Goal: Information Seeking & Learning: Learn about a topic

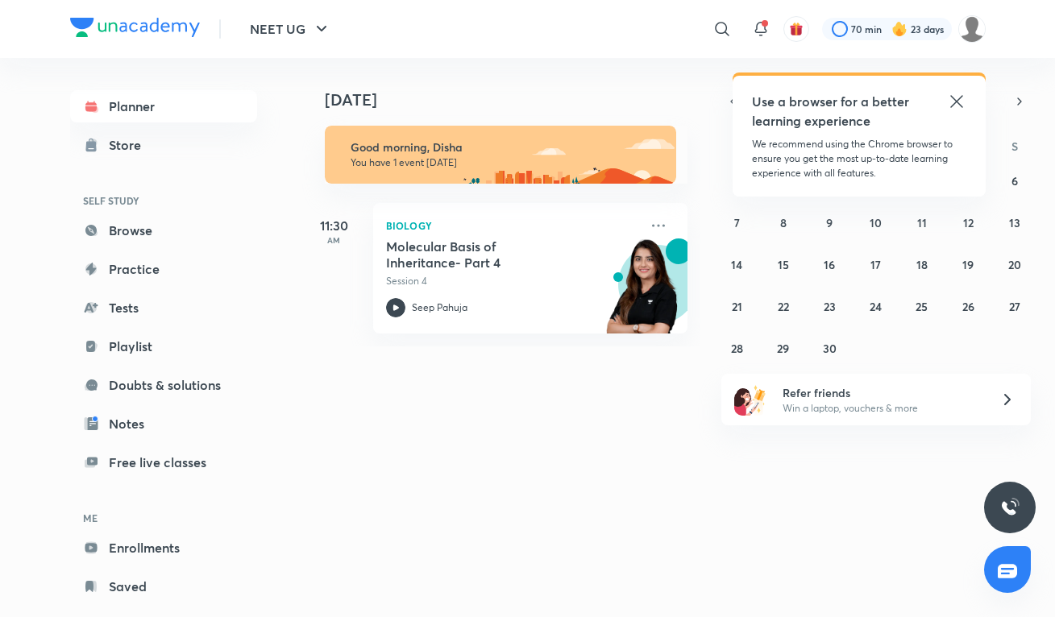
click at [953, 103] on icon at bounding box center [956, 101] width 12 height 12
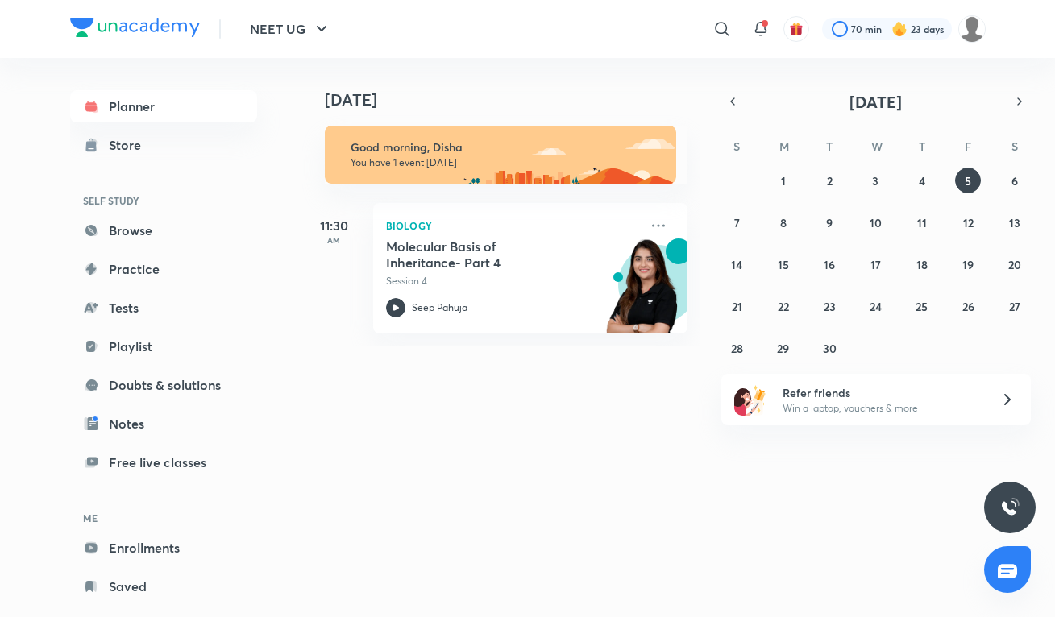
click at [935, 73] on div "[DATE] Good morning, Disha You have 1 event [DATE] 11:30 AM Biology Molecular B…" at bounding box center [677, 202] width 750 height 288
click at [736, 102] on icon "button" at bounding box center [732, 101] width 13 height 15
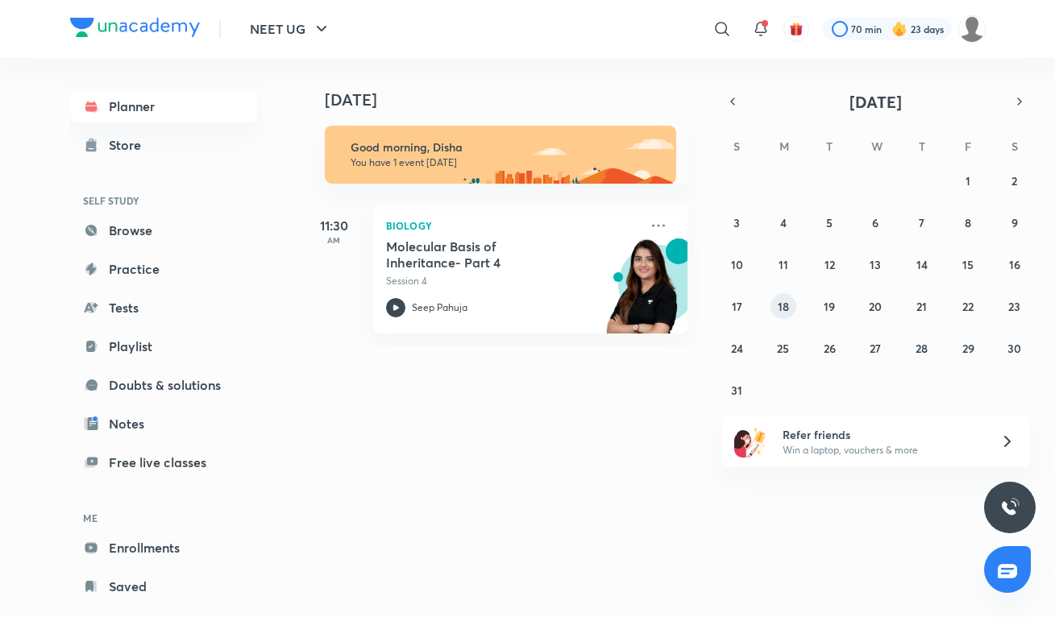
click at [785, 309] on abbr "18" at bounding box center [783, 306] width 11 height 15
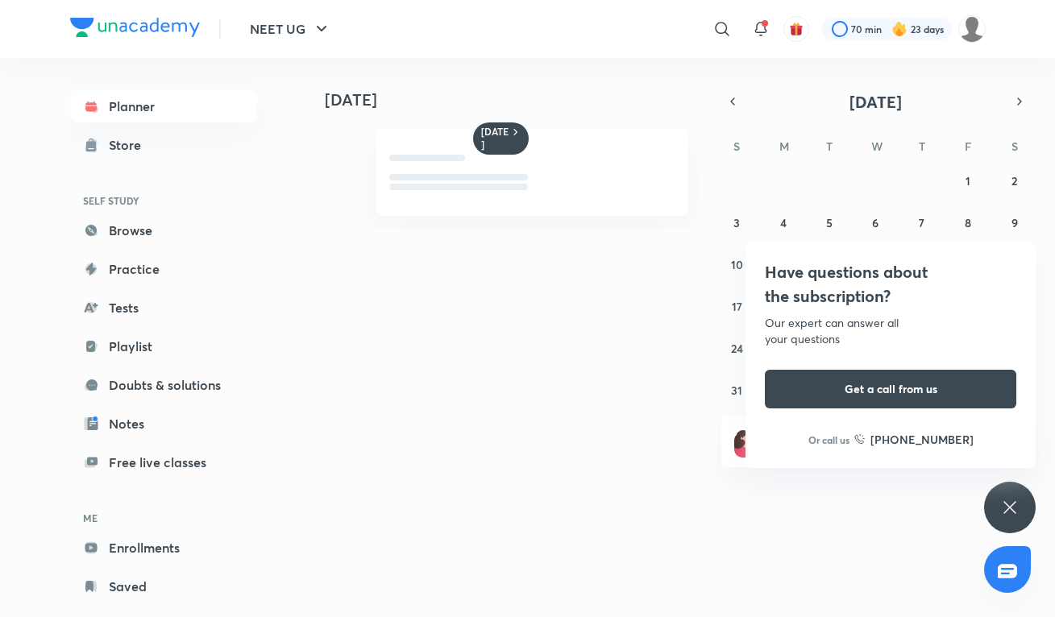
click at [786, 347] on div "NEET UG ​ 70 min 23 days Planner Store SELF STUDY Browse Practice Tests Playlis…" at bounding box center [527, 308] width 1055 height 617
click at [1010, 500] on icon at bounding box center [1009, 507] width 19 height 19
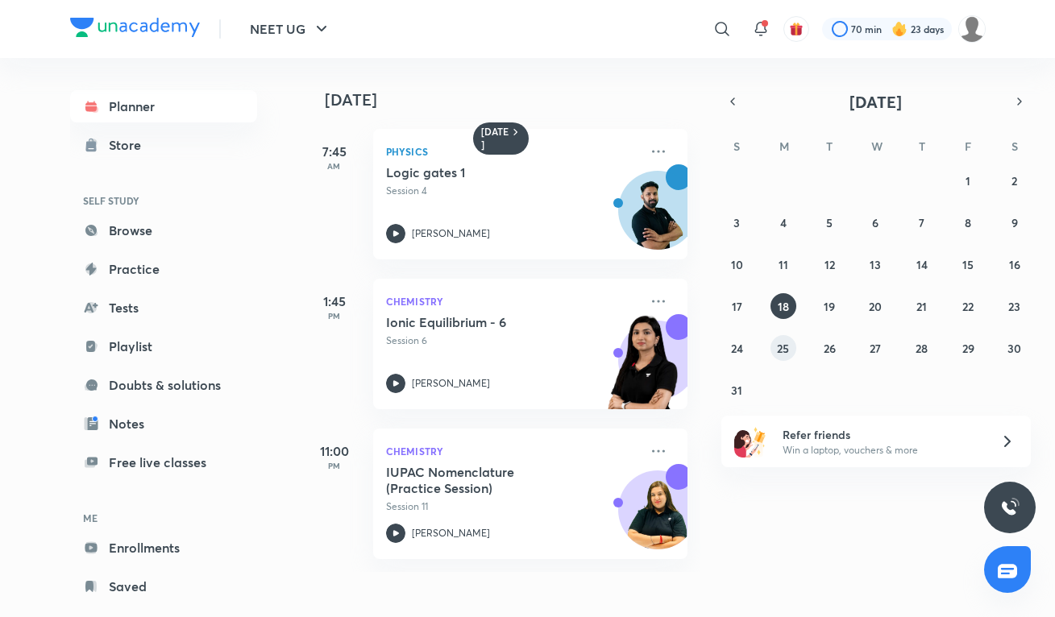
click at [774, 343] on button "25" at bounding box center [783, 348] width 26 height 26
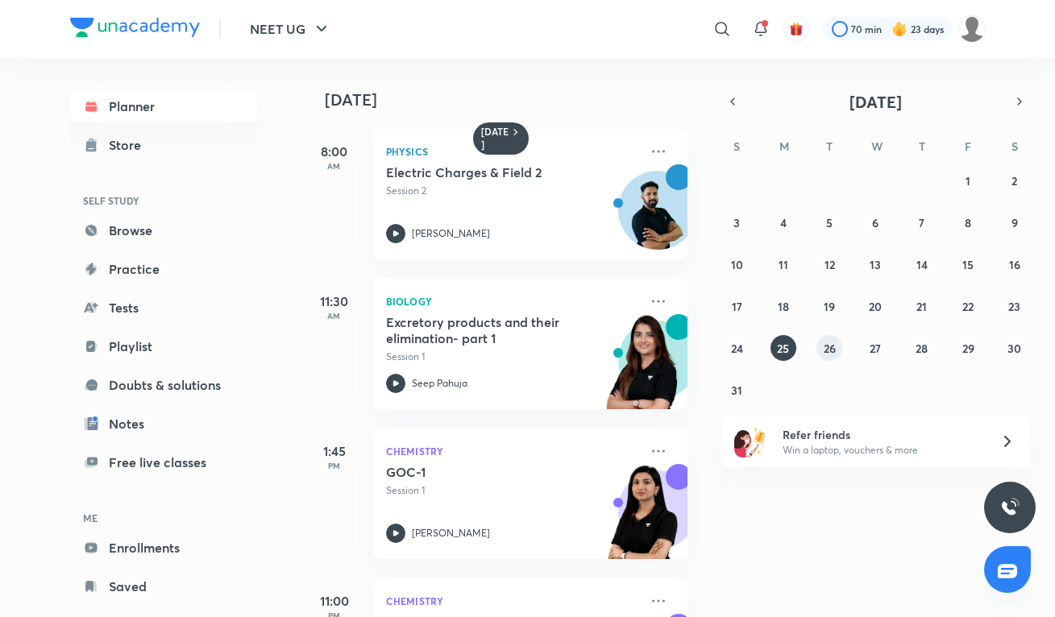
click at [829, 346] on abbr "26" at bounding box center [829, 348] width 12 height 15
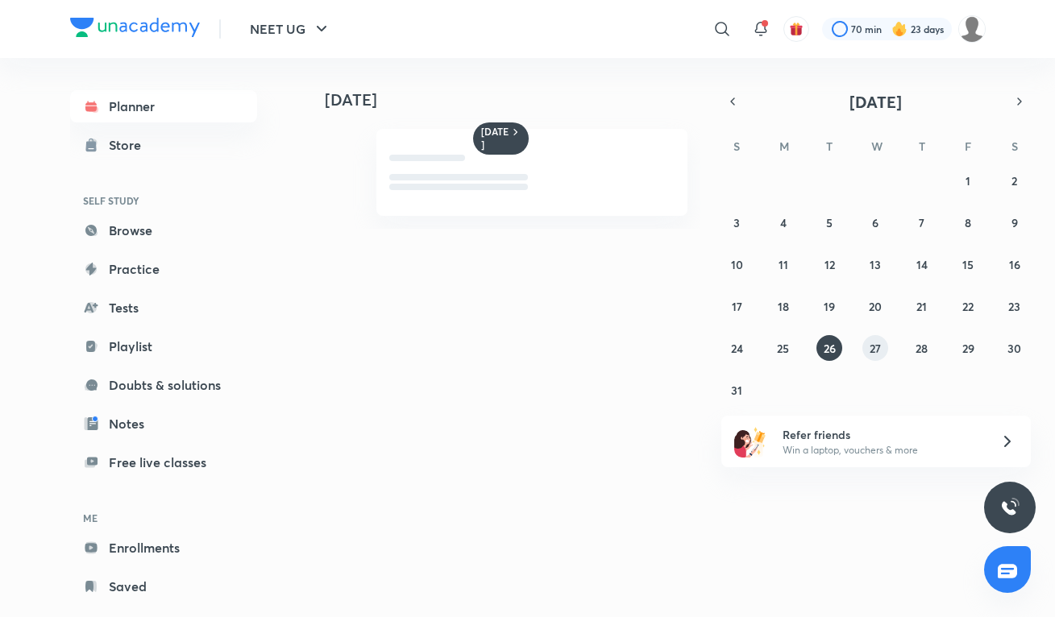
click at [871, 346] on abbr "27" at bounding box center [874, 348] width 11 height 15
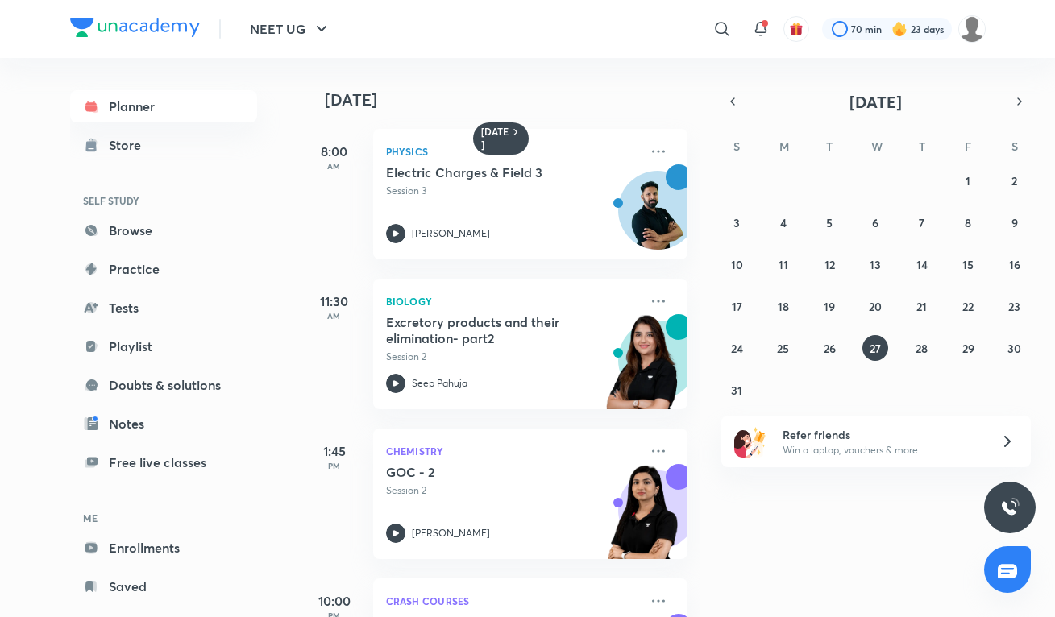
click at [828, 527] on div "[DATE] 8:00 AM Physics Electric Charges & Field 3 Session 3 [PERSON_NAME] 11:30…" at bounding box center [677, 337] width 750 height 559
click at [832, 344] on abbr "26" at bounding box center [829, 348] width 12 height 15
click at [872, 349] on abbr "27" at bounding box center [874, 348] width 11 height 15
click at [550, 468] on h5 "GOC-3" at bounding box center [486, 472] width 201 height 16
